Goal: Information Seeking & Learning: Find specific fact

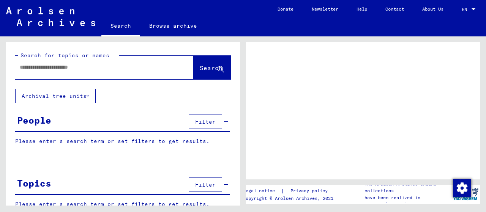
click at [140, 69] on input "text" at bounding box center [97, 67] width 155 height 8
type input "******"
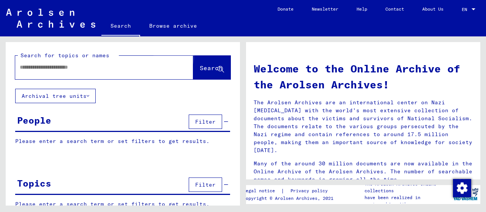
click at [200, 66] on span "Search" at bounding box center [211, 68] width 23 height 8
click at [121, 75] on div at bounding box center [92, 67] width 155 height 17
click at [121, 70] on input "text" at bounding box center [95, 67] width 151 height 8
type input "******"
click at [200, 69] on span "Search" at bounding box center [211, 68] width 23 height 8
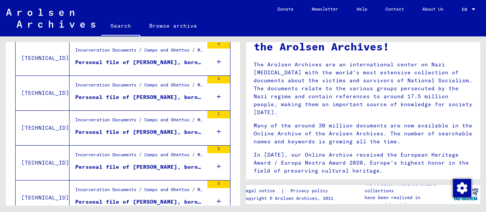
scroll to position [181, 0]
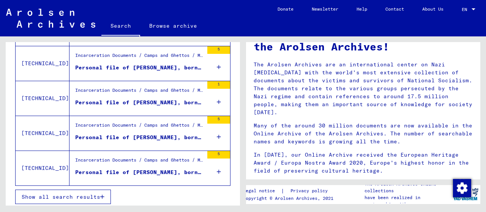
click at [47, 197] on span "Show all search results" at bounding box center [61, 197] width 79 height 7
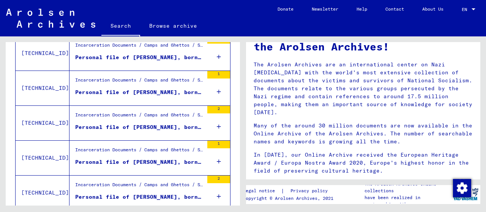
scroll to position [445, 0]
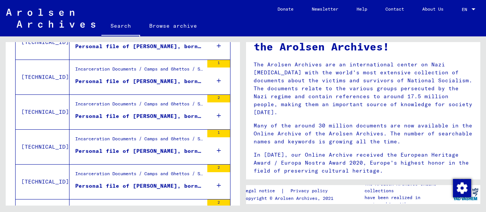
click at [147, 148] on div "Personal file of [PERSON_NAME], born in the year [DEMOGRAPHIC_DATA], born in [G…" at bounding box center [139, 151] width 128 height 8
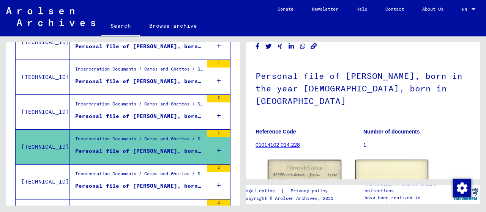
scroll to position [76, 0]
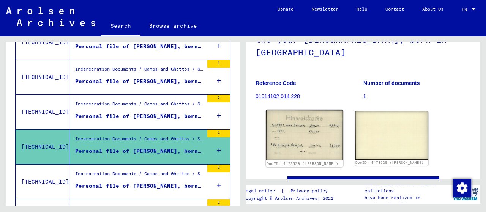
click at [319, 115] on img at bounding box center [304, 135] width 77 height 51
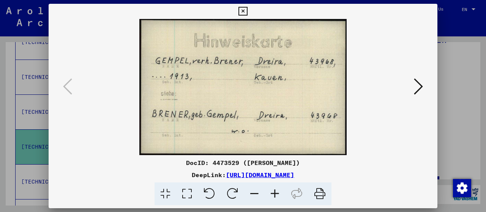
click at [420, 81] on icon at bounding box center [418, 86] width 9 height 18
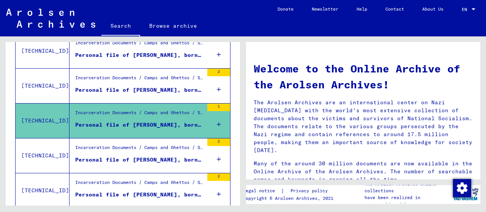
scroll to position [483, 0]
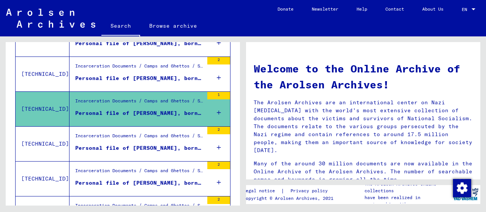
click at [129, 144] on div "Personal file of [PERSON_NAME], born in the year [DEMOGRAPHIC_DATA], born in [G…" at bounding box center [139, 148] width 128 height 8
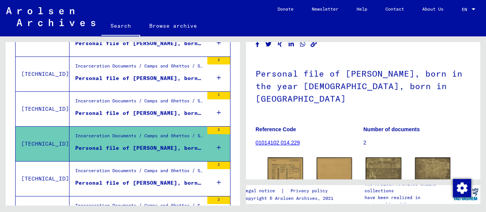
scroll to position [114, 0]
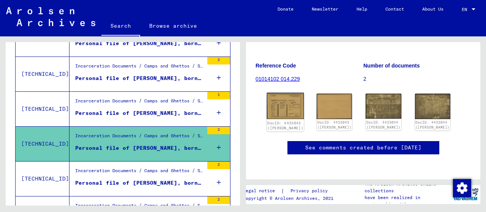
click at [294, 93] on img at bounding box center [285, 106] width 37 height 27
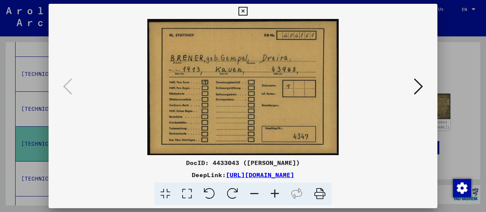
click at [417, 88] on icon at bounding box center [418, 86] width 9 height 18
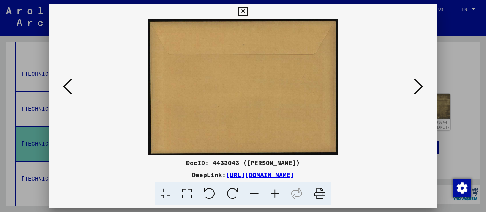
click at [417, 88] on icon at bounding box center [418, 86] width 9 height 18
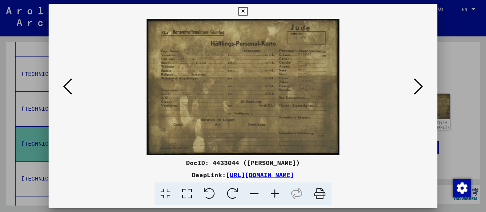
click at [417, 88] on icon at bounding box center [418, 86] width 9 height 18
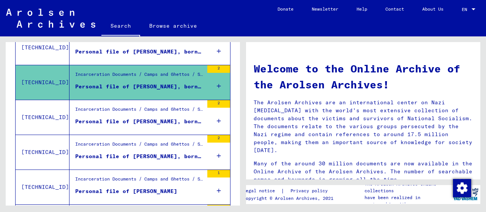
scroll to position [559, 0]
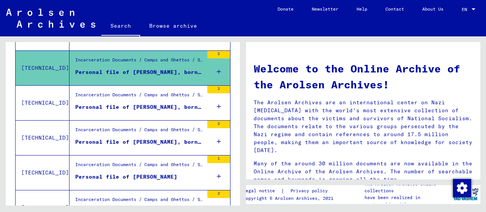
click at [109, 103] on div "Personal file of [PERSON_NAME], born on [DEMOGRAPHIC_DATA], born in [GEOGRAPHIC…" at bounding box center [139, 107] width 128 height 8
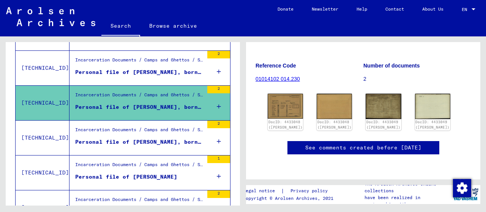
scroll to position [114, 0]
click at [289, 93] on img at bounding box center [285, 106] width 37 height 26
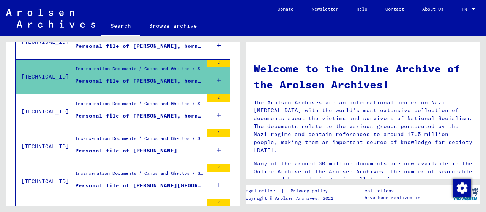
scroll to position [596, 0]
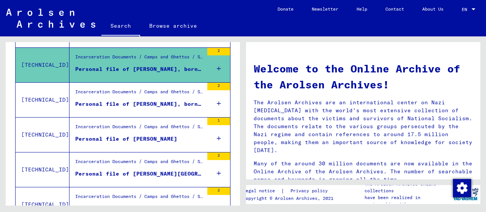
click at [118, 135] on div "Personal file of [PERSON_NAME]" at bounding box center [126, 139] width 102 height 8
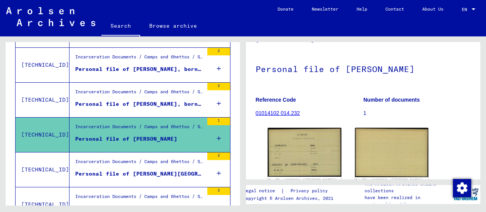
scroll to position [76, 0]
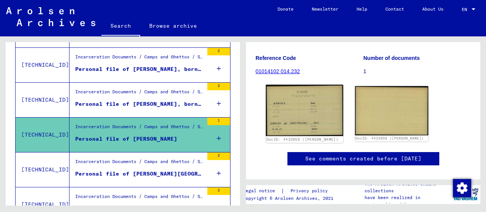
click at [277, 109] on img at bounding box center [304, 110] width 77 height 51
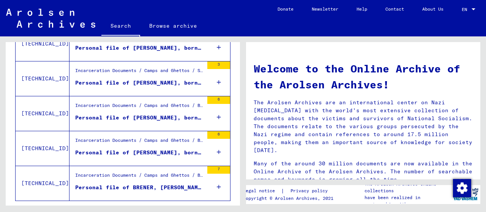
scroll to position [896, 0]
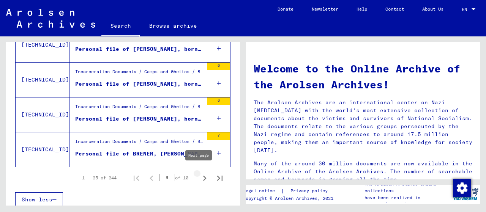
click at [200, 173] on icon "Next page" at bounding box center [204, 178] width 11 height 11
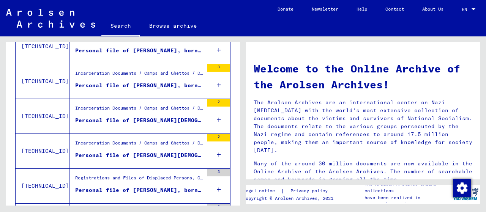
scroll to position [835, 0]
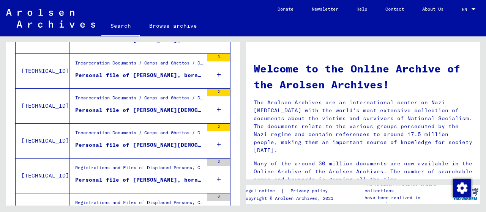
click at [167, 106] on div "Personal file of [PERSON_NAME][DEMOGRAPHIC_DATA], born in the year [DATE]" at bounding box center [139, 110] width 128 height 8
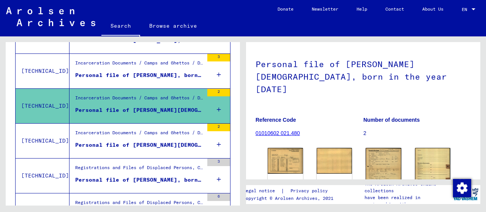
scroll to position [76, 0]
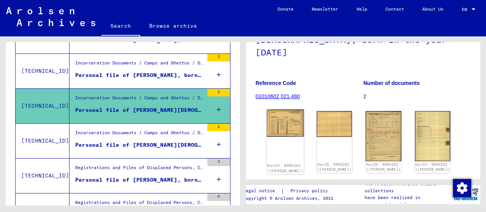
click at [274, 113] on img at bounding box center [285, 123] width 37 height 27
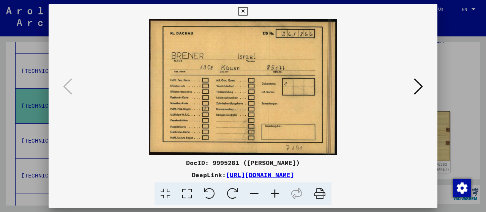
click at [420, 88] on icon at bounding box center [418, 86] width 9 height 18
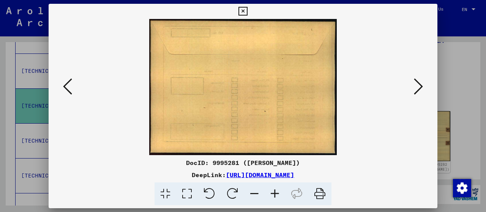
click at [420, 88] on icon at bounding box center [418, 86] width 9 height 18
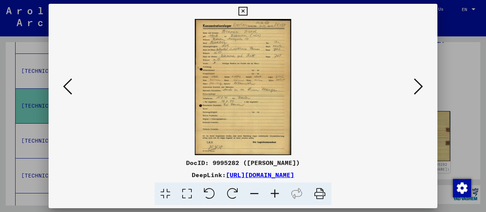
click at [211, 60] on img at bounding box center [242, 87] width 337 height 136
click at [274, 195] on icon at bounding box center [274, 194] width 20 height 23
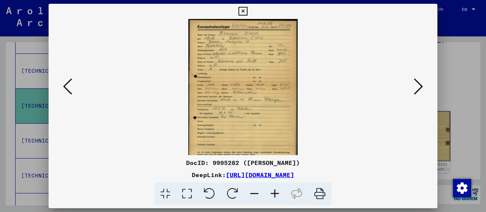
click at [274, 195] on icon at bounding box center [274, 194] width 20 height 23
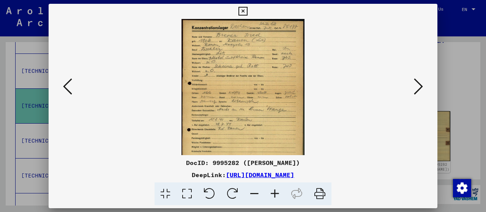
click at [274, 195] on icon at bounding box center [274, 194] width 20 height 23
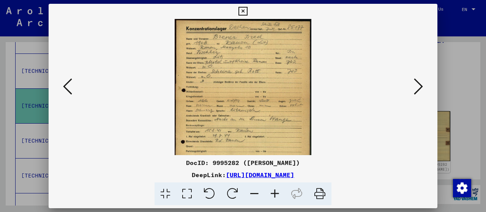
click at [274, 195] on icon at bounding box center [274, 194] width 20 height 23
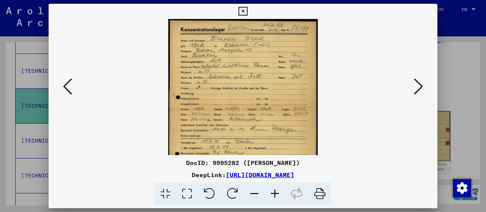
click at [274, 195] on icon at bounding box center [274, 194] width 20 height 23
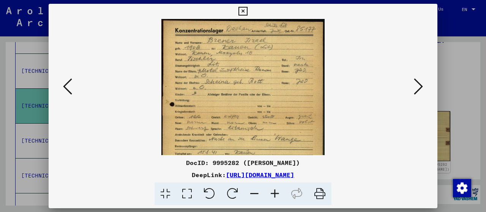
click at [417, 83] on icon at bounding box center [418, 86] width 9 height 18
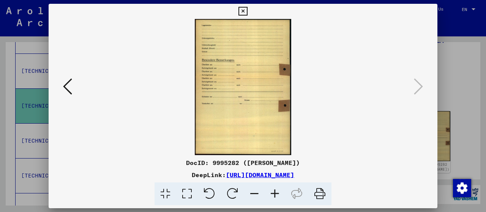
click at [70, 90] on icon at bounding box center [67, 86] width 9 height 18
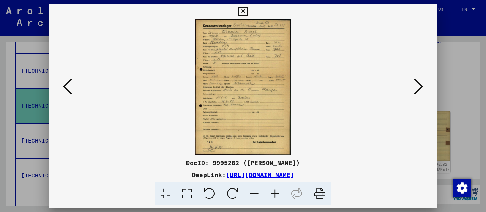
click at [272, 193] on icon at bounding box center [274, 194] width 20 height 23
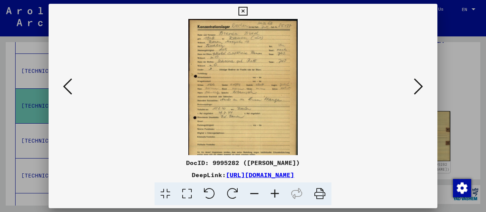
click at [272, 193] on icon at bounding box center [274, 194] width 20 height 23
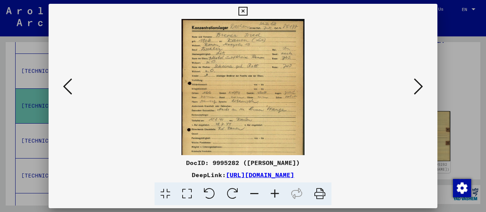
click at [272, 193] on icon at bounding box center [274, 194] width 20 height 23
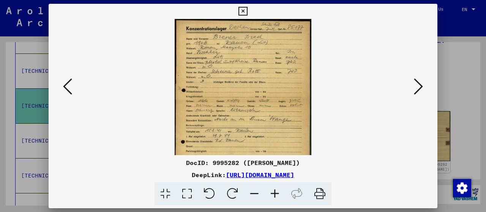
click at [272, 193] on icon at bounding box center [274, 194] width 20 height 23
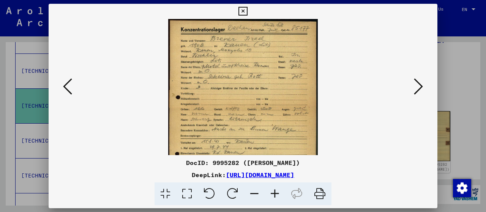
click at [275, 195] on icon at bounding box center [274, 194] width 20 height 23
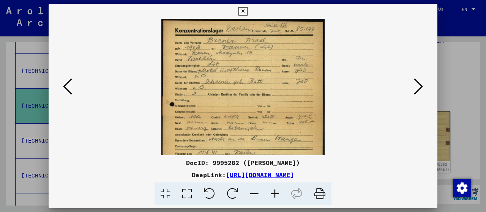
click at [275, 195] on icon at bounding box center [274, 194] width 20 height 23
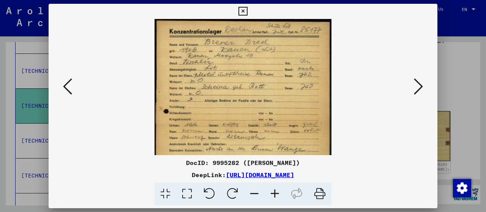
click at [275, 195] on icon at bounding box center [274, 194] width 20 height 23
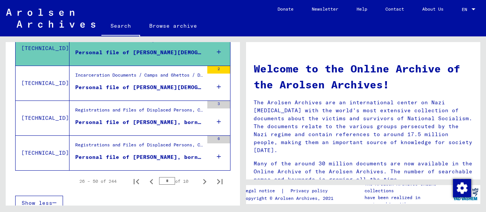
scroll to position [896, 0]
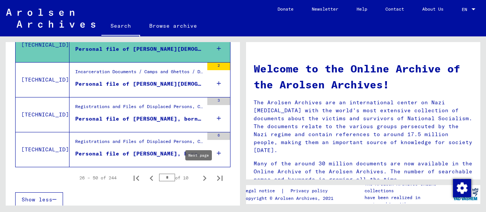
click at [199, 174] on icon "Next page" at bounding box center [204, 178] width 11 height 11
type input "*"
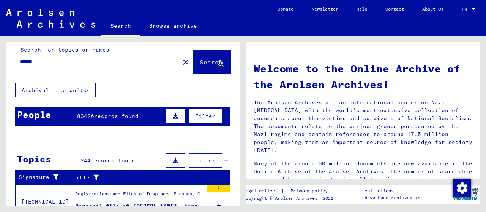
scroll to position [0, 0]
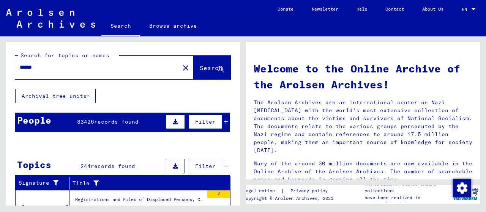
drag, startPoint x: 43, startPoint y: 67, endPoint x: 9, endPoint y: 66, distance: 33.4
click at [9, 66] on div "Search for topics or names ****** close Search" at bounding box center [123, 65] width 234 height 47
type input "******"
click at [200, 71] on span "Search" at bounding box center [211, 68] width 23 height 8
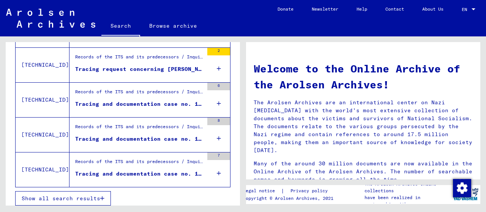
scroll to position [179, 0]
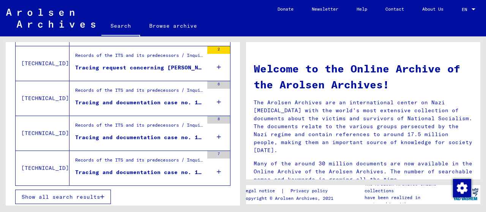
click at [113, 65] on div "Tracing request concerning [PERSON_NAME]" at bounding box center [139, 68] width 128 height 8
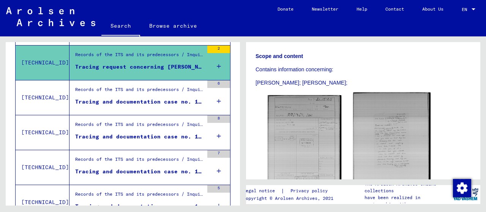
scroll to position [152, 0]
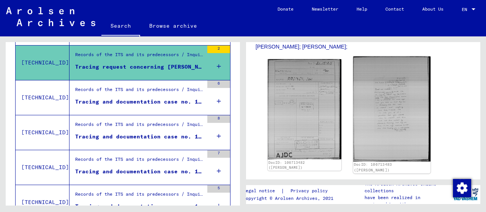
click at [373, 121] on img at bounding box center [391, 109] width 77 height 105
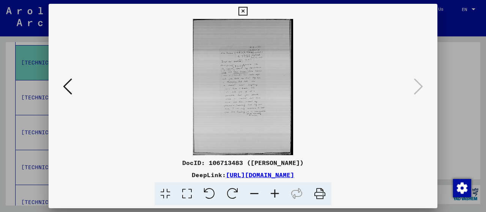
click at [272, 195] on icon at bounding box center [274, 194] width 20 height 23
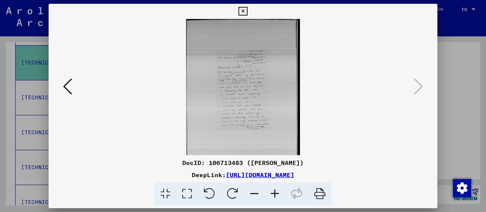
click at [272, 195] on icon at bounding box center [274, 194] width 20 height 23
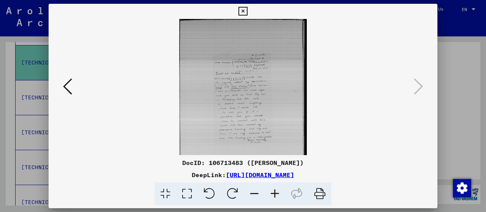
click at [272, 195] on icon at bounding box center [274, 194] width 20 height 23
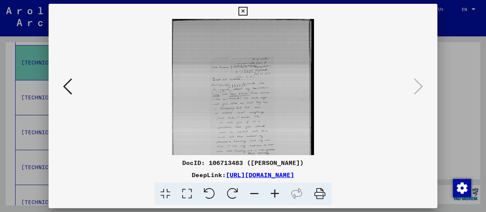
click at [272, 195] on icon at bounding box center [274, 194] width 20 height 23
